Goal: Task Accomplishment & Management: Use online tool/utility

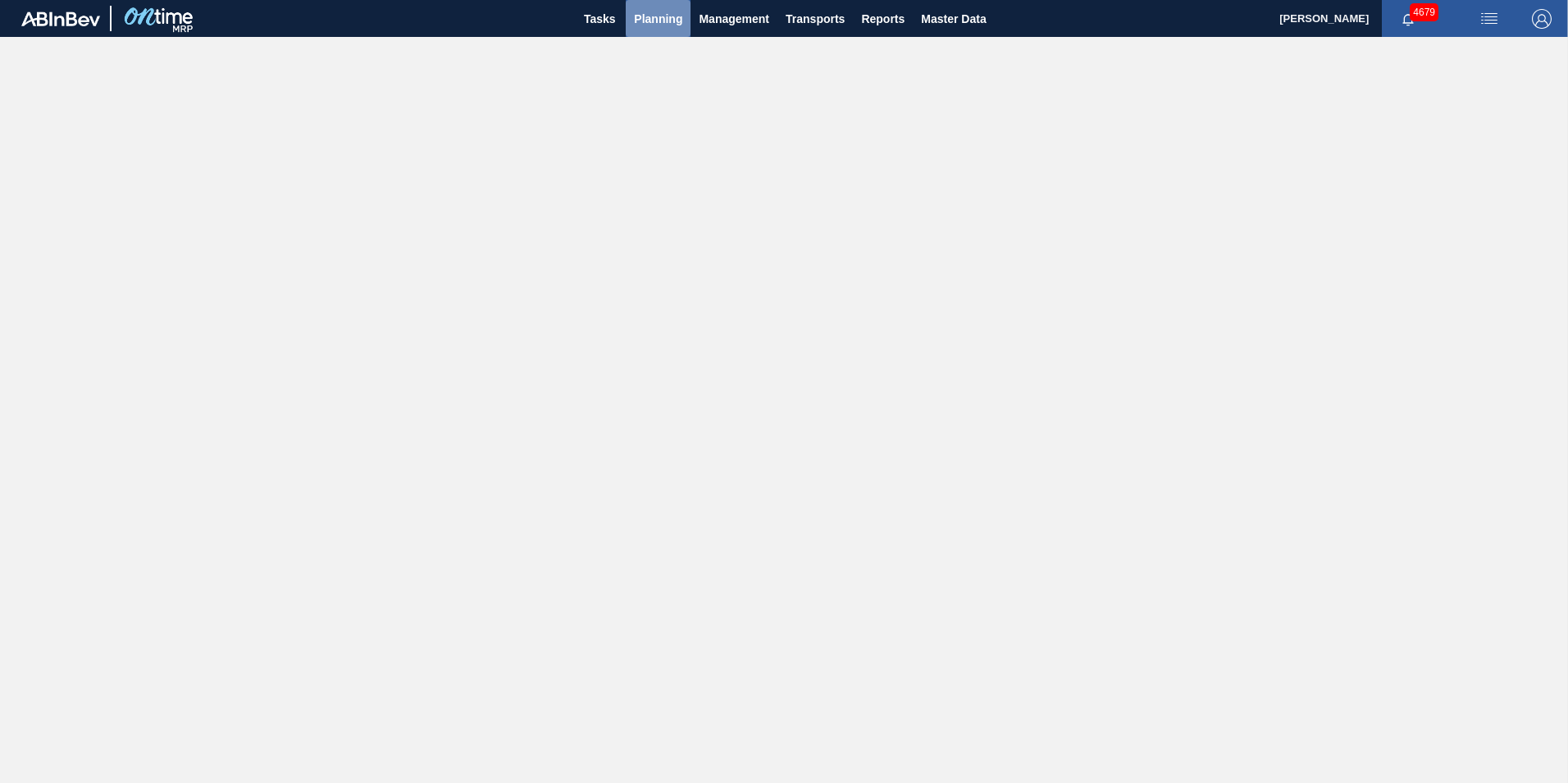
click at [655, 13] on span "Planning" at bounding box center [658, 19] width 49 height 20
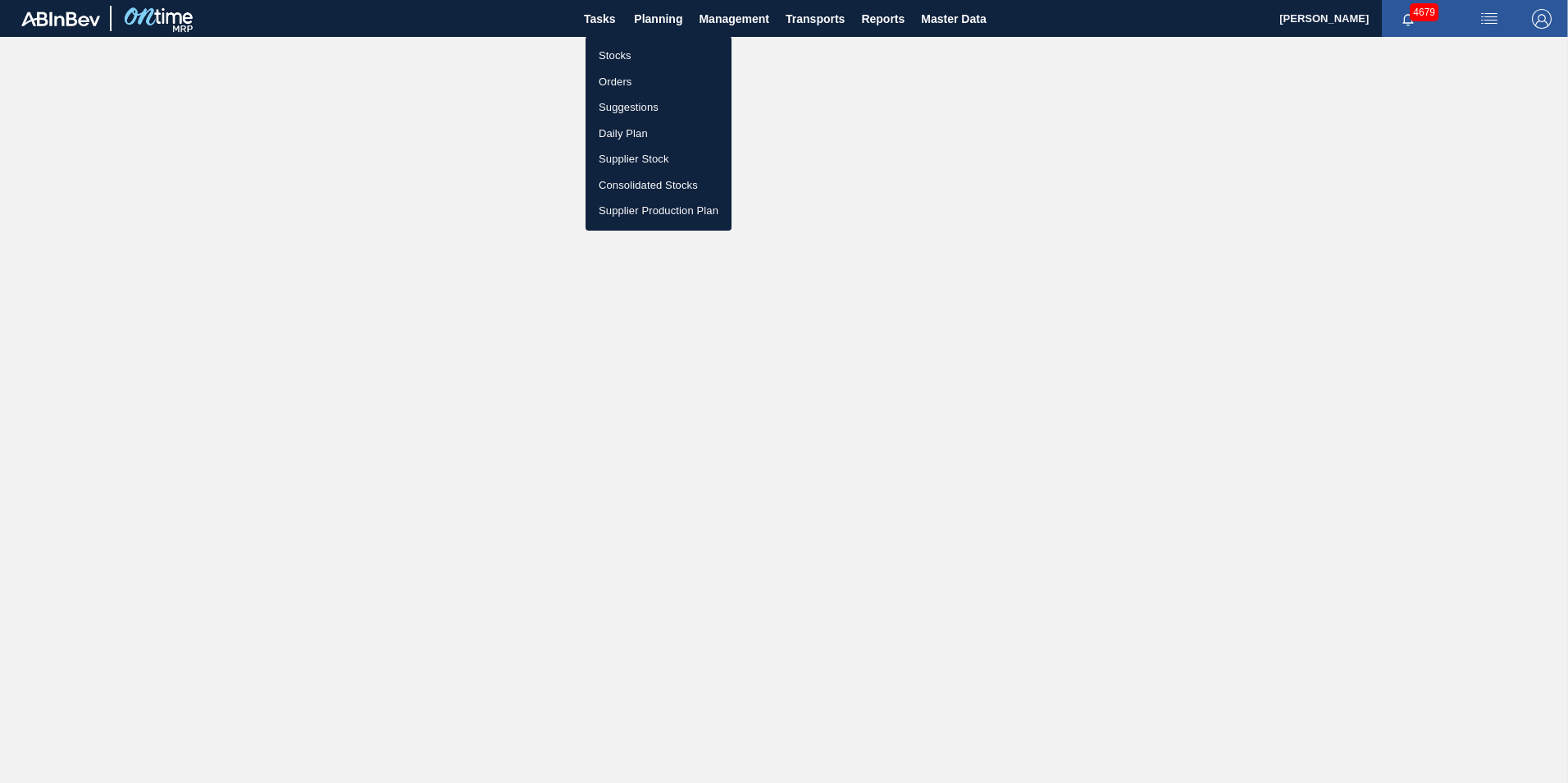
click at [621, 56] on li "Stocks" at bounding box center [658, 56] width 146 height 26
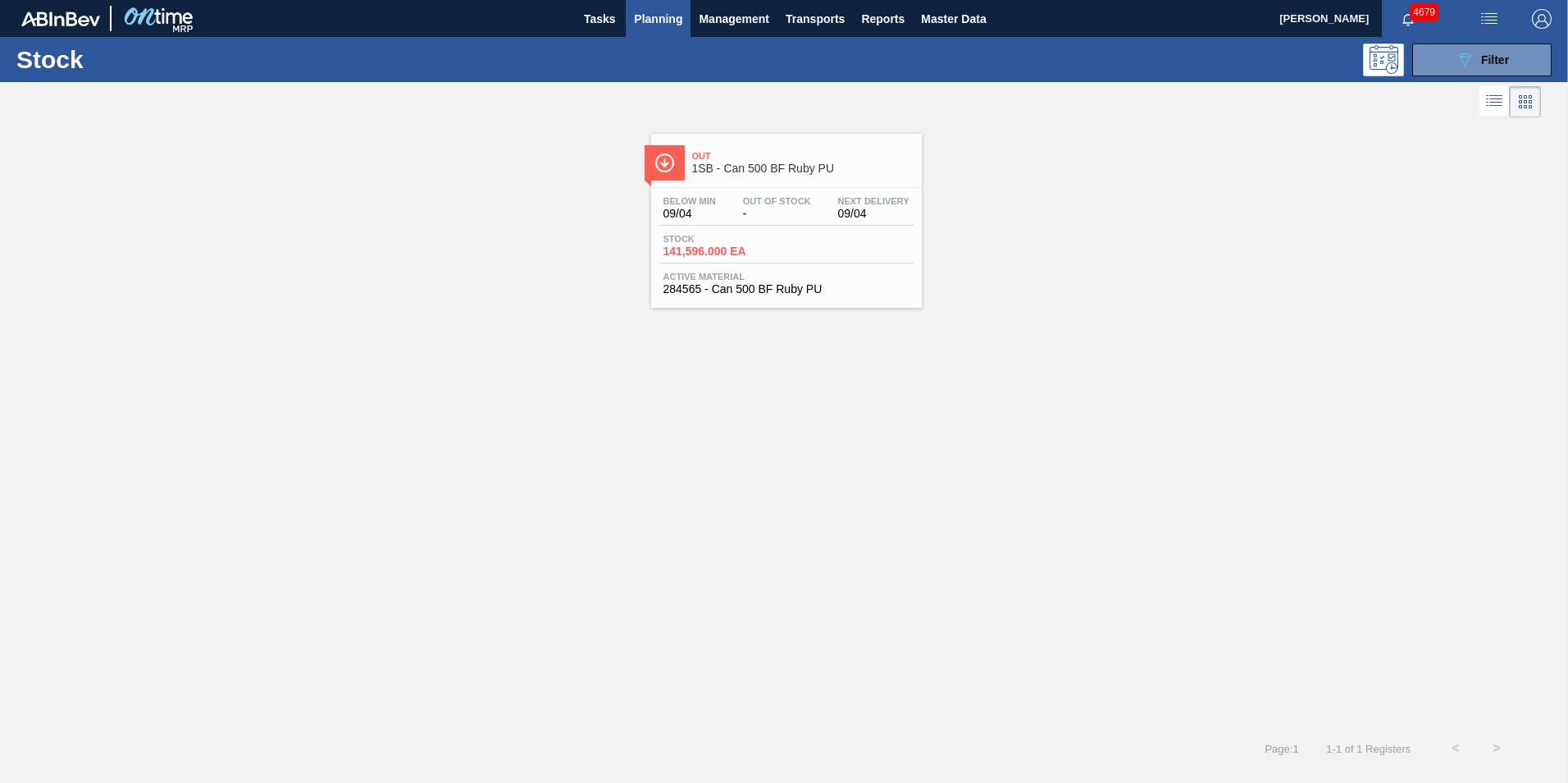
click at [792, 231] on div "Below Min 09/04 Out Of Stock - Next Delivery 09/04 Stock 141,596.000 EA Active …" at bounding box center [786, 243] width 271 height 112
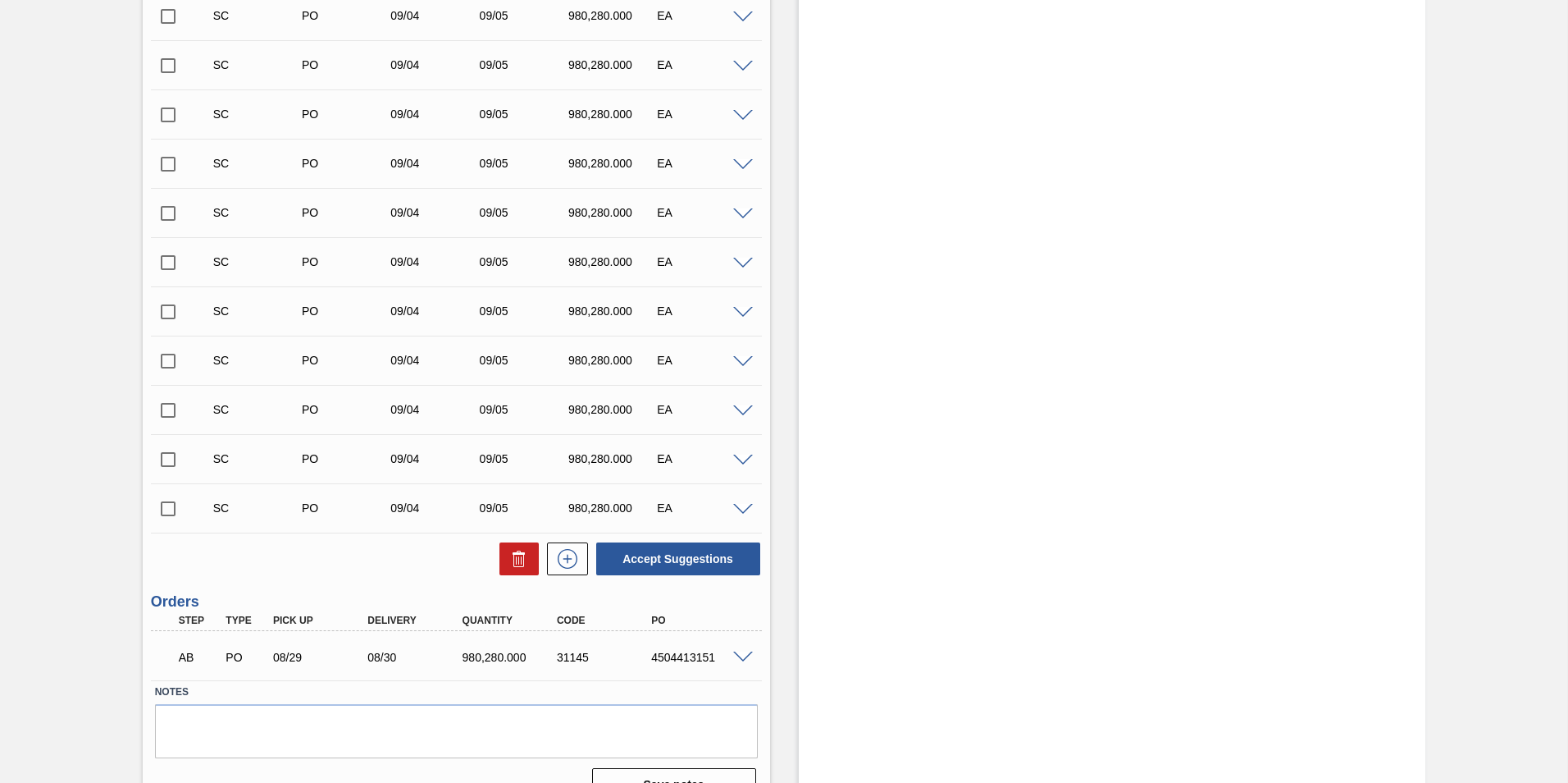
scroll to position [492, 0]
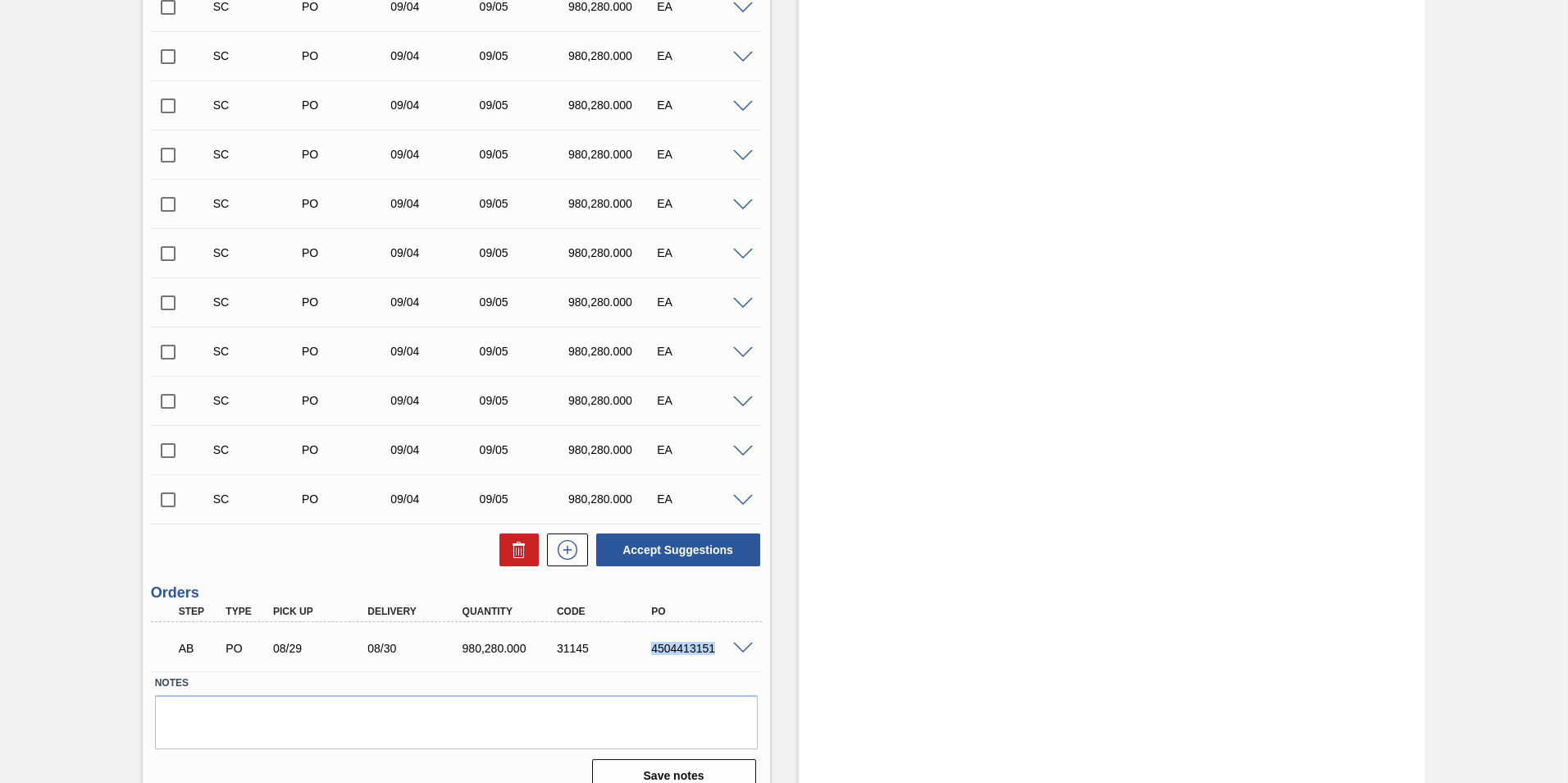
drag, startPoint x: 652, startPoint y: 650, endPoint x: 716, endPoint y: 644, distance: 64.3
click at [716, 644] on div "4504413151" at bounding box center [700, 647] width 106 height 13
copy div "4504413151"
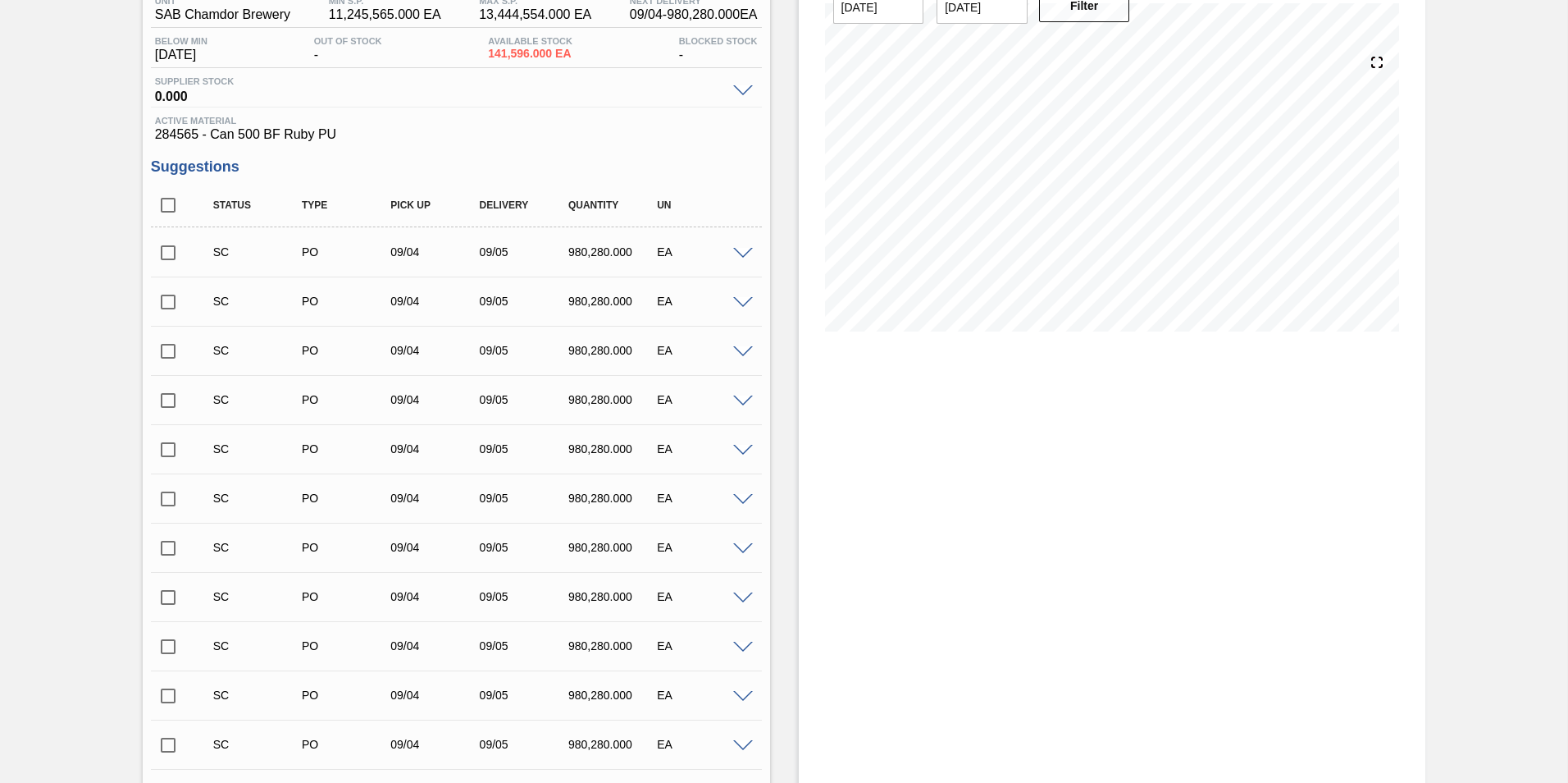
scroll to position [0, 0]
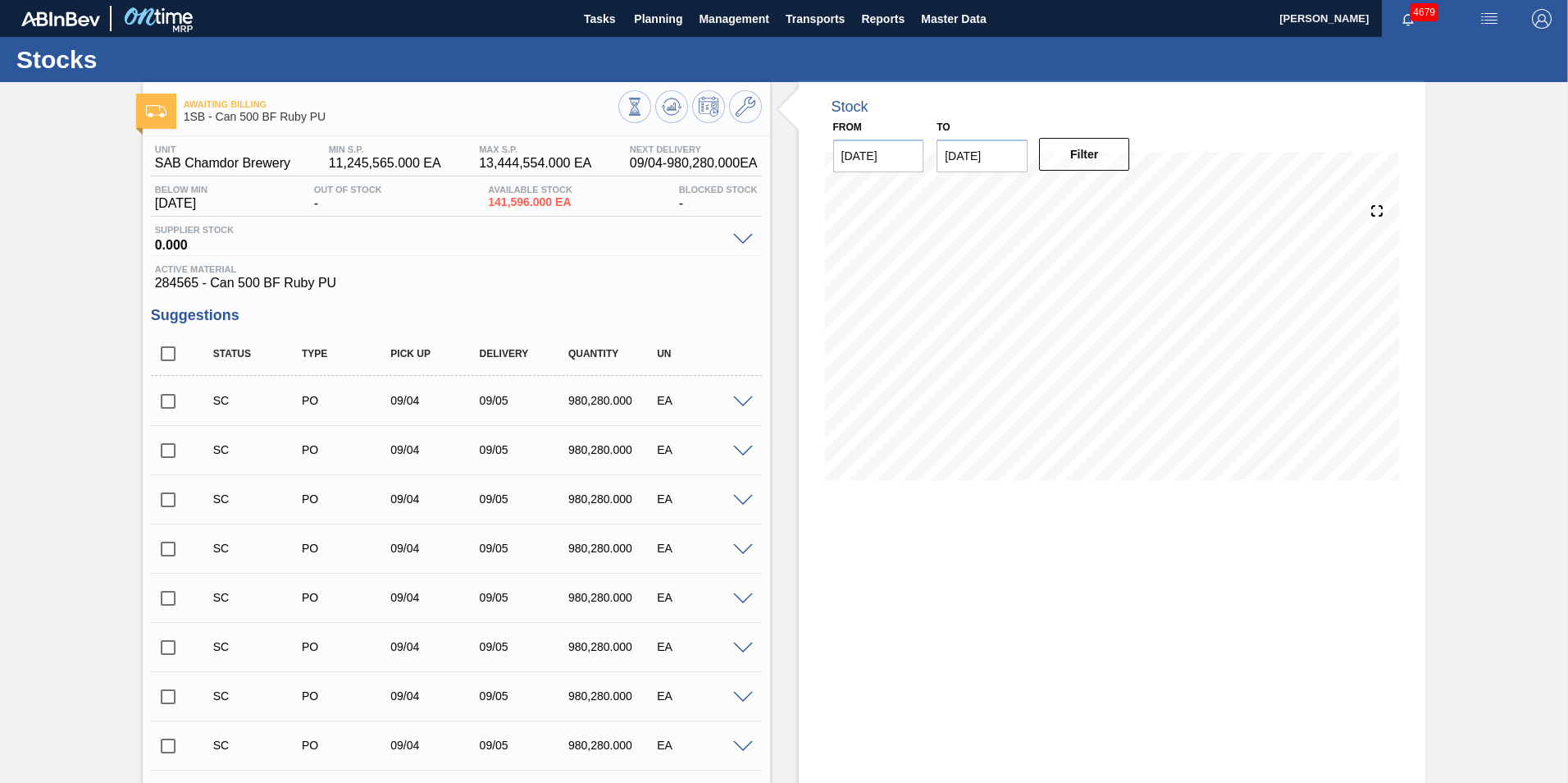
click at [741, 399] on span at bounding box center [743, 402] width 20 height 12
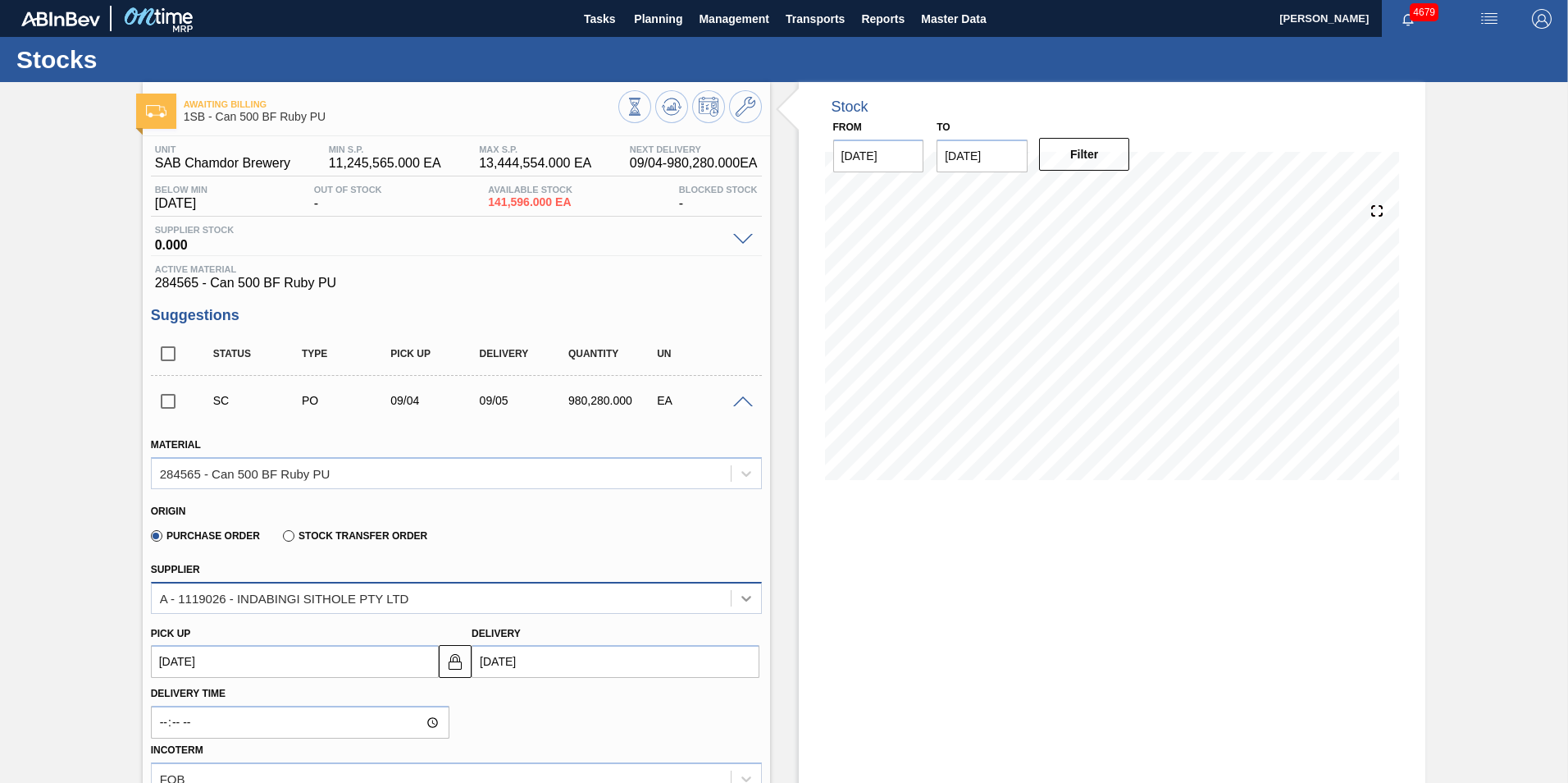
click at [744, 604] on icon at bounding box center [746, 598] width 16 height 16
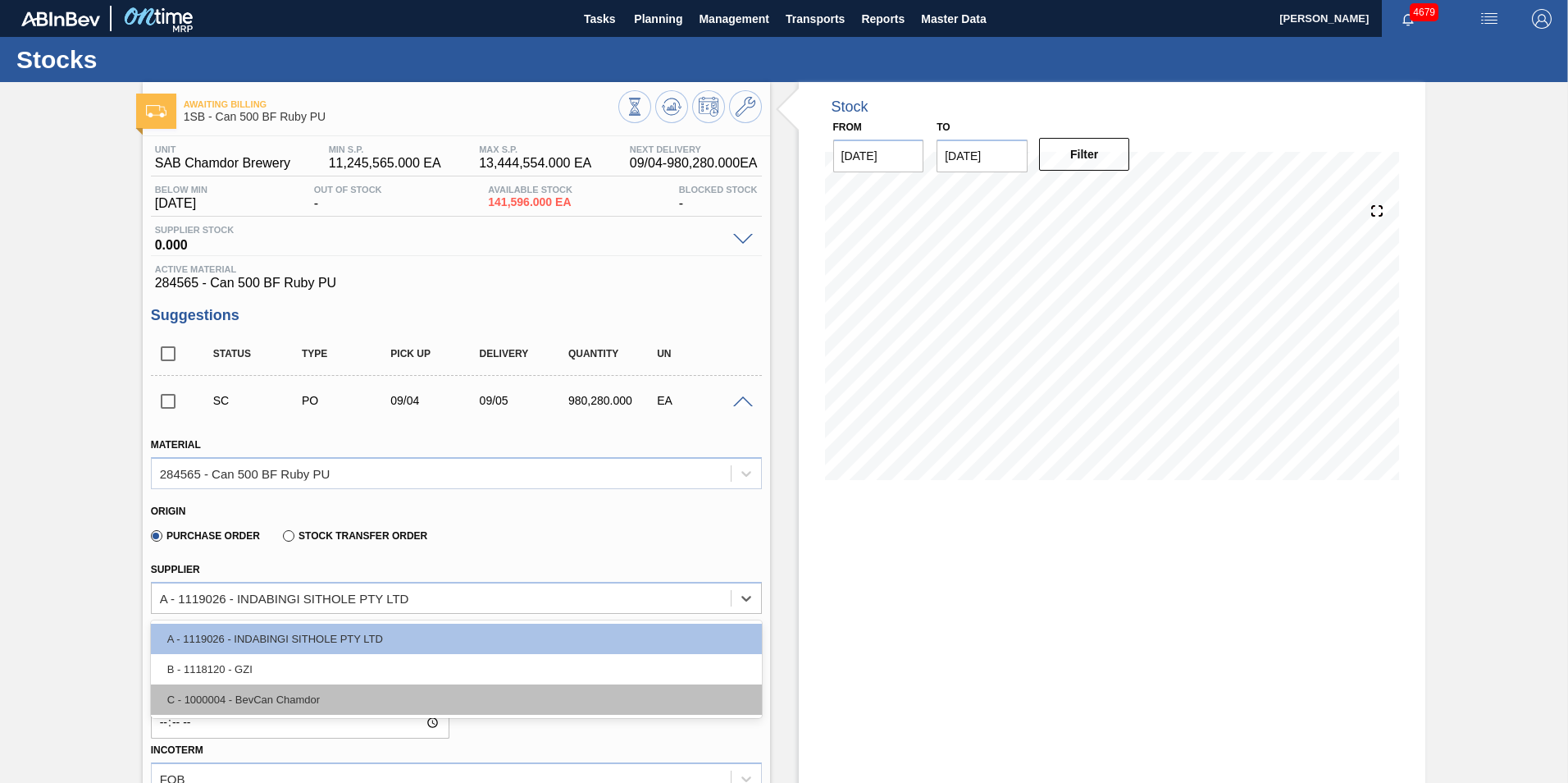
click at [272, 697] on div "C - 1000004 - BevCan Chamdor" at bounding box center [457, 699] width 611 height 31
type input "163,380.000"
type input "6"
type input "0.6"
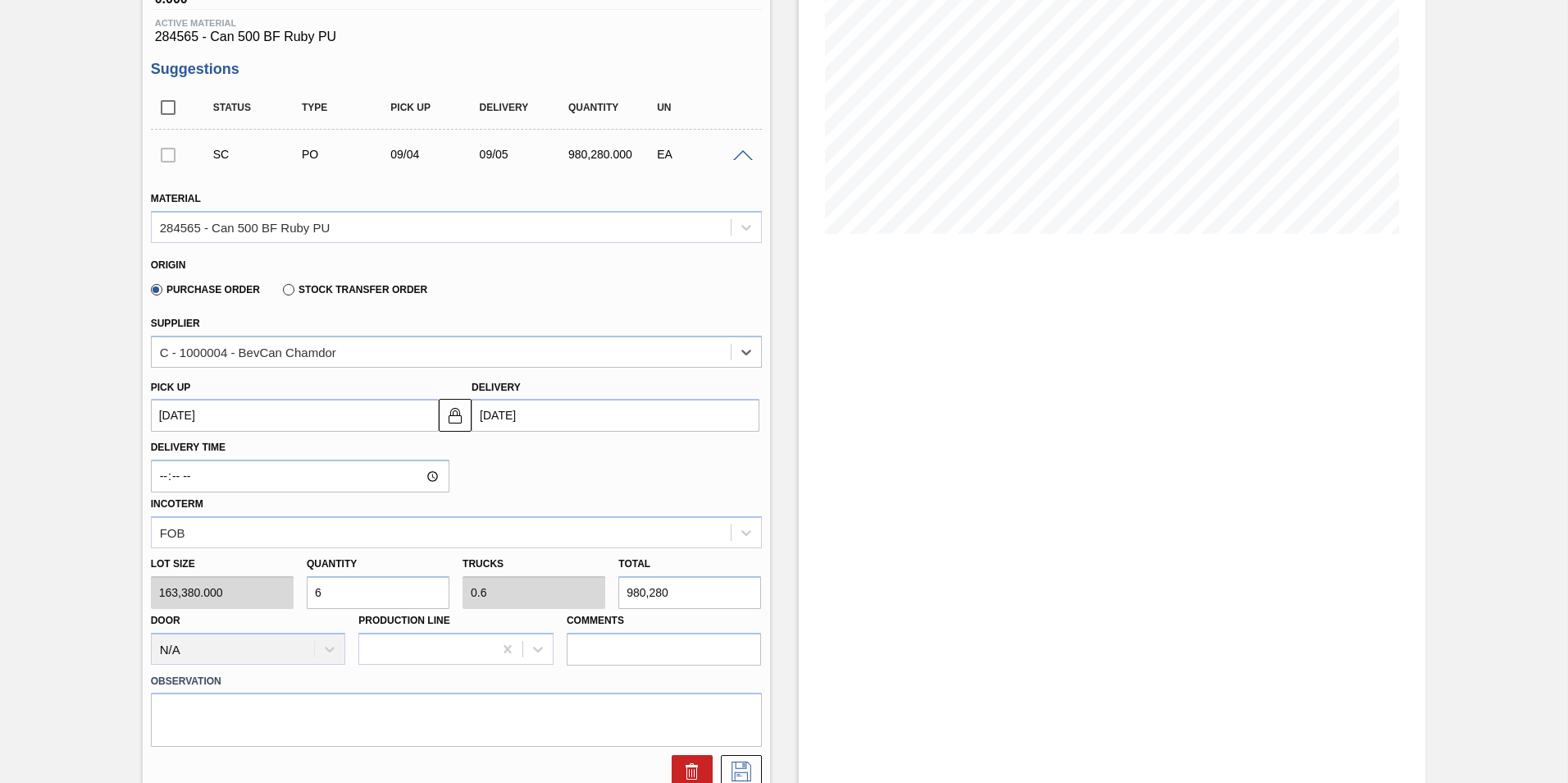
scroll to position [328, 0]
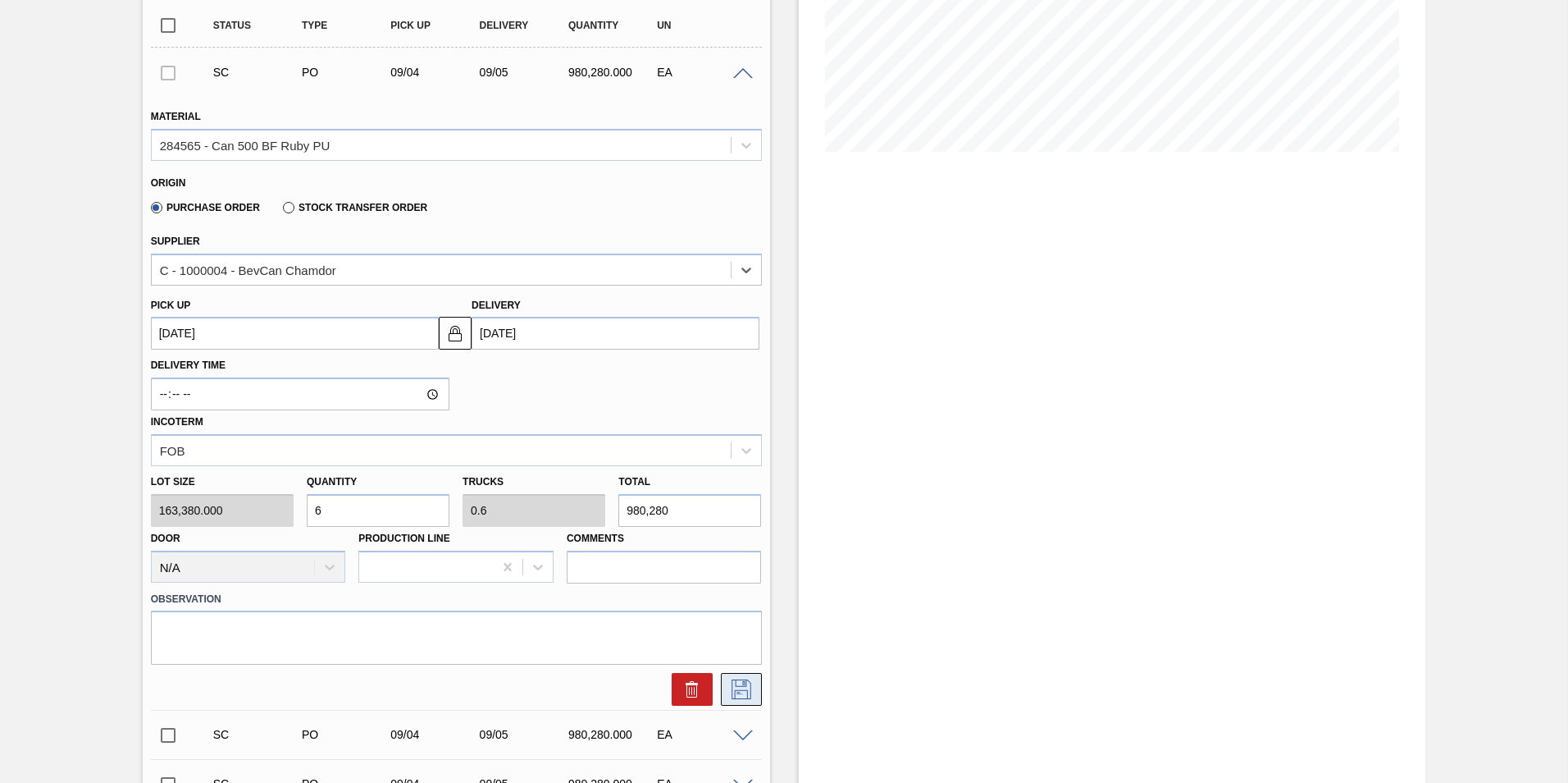
click at [741, 689] on icon at bounding box center [741, 688] width 26 height 20
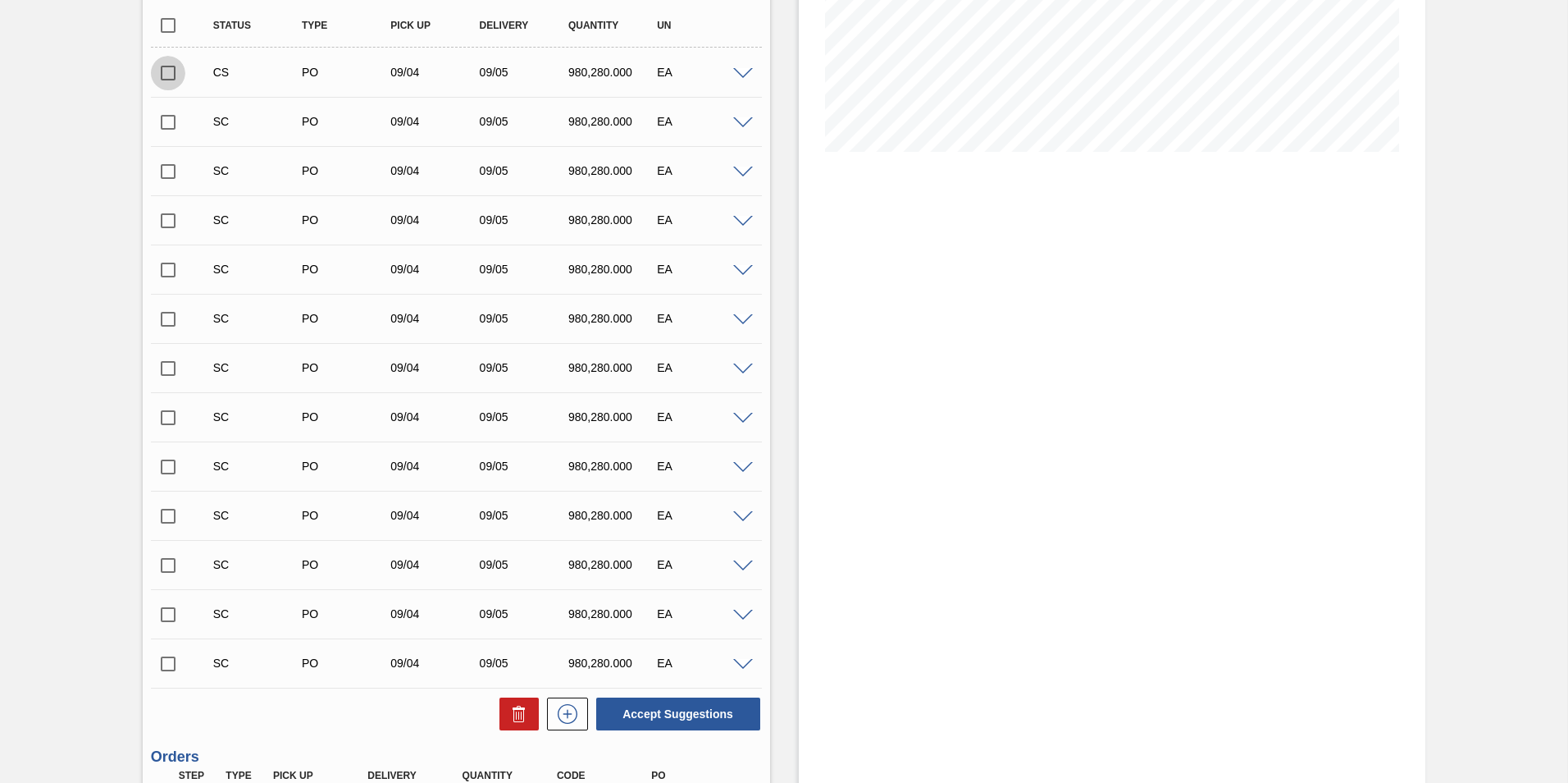
click at [169, 73] on input "checkbox" at bounding box center [168, 73] width 34 height 34
click at [685, 714] on button "Accept Suggestions" at bounding box center [678, 714] width 164 height 32
checkbox input "false"
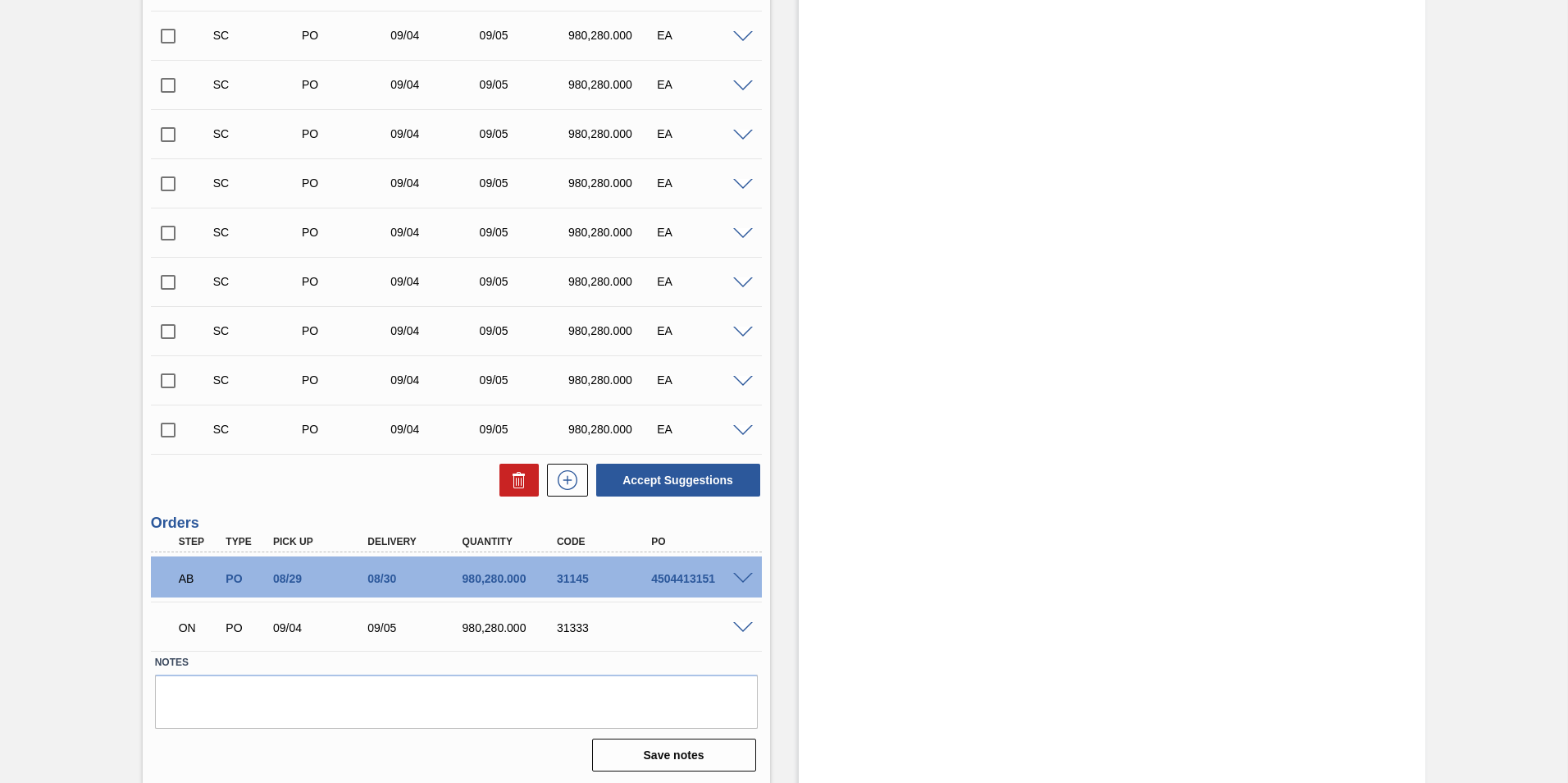
scroll to position [515, 0]
